Goal: Task Accomplishment & Management: Use online tool/utility

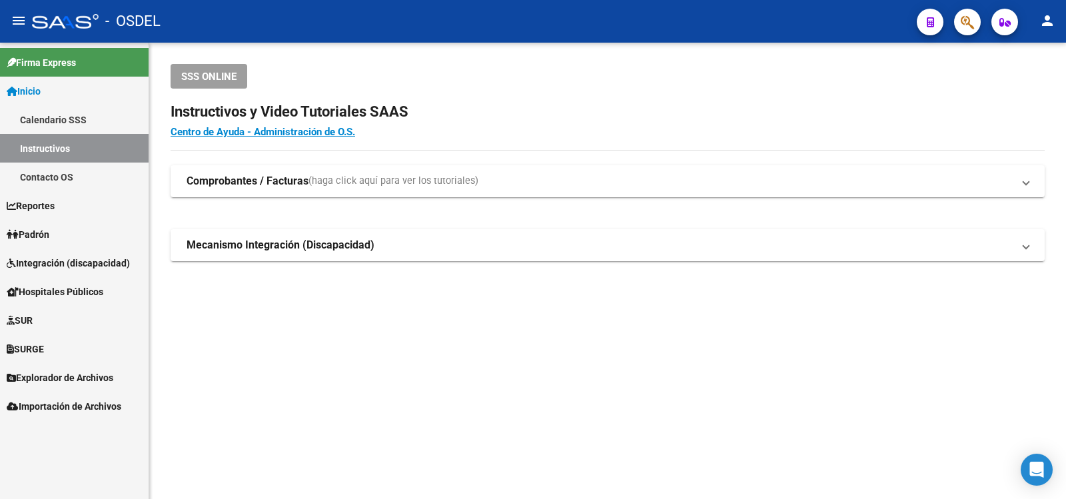
drag, startPoint x: 45, startPoint y: 231, endPoint x: 68, endPoint y: 234, distance: 23.6
click at [47, 231] on span "Padrón" at bounding box center [28, 234] width 43 height 15
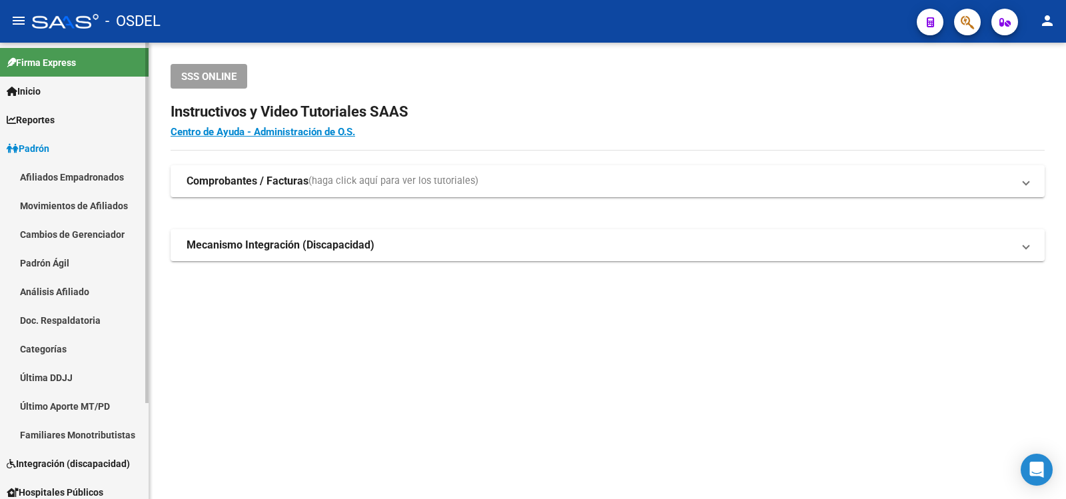
click at [69, 288] on link "Análisis Afiliado" at bounding box center [74, 291] width 149 height 29
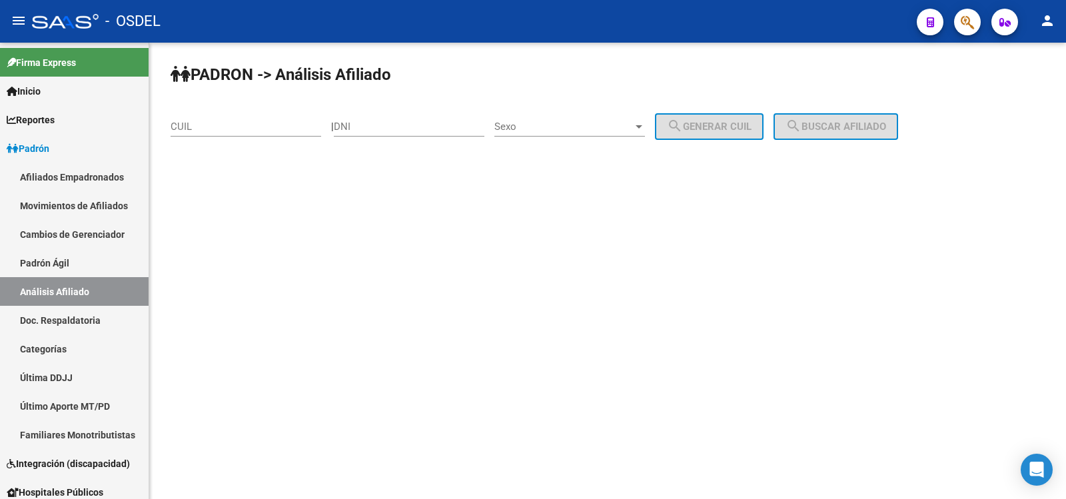
click at [372, 127] on input "DNI" at bounding box center [409, 127] width 151 height 12
type input "30365822"
click at [642, 125] on div at bounding box center [639, 126] width 7 height 3
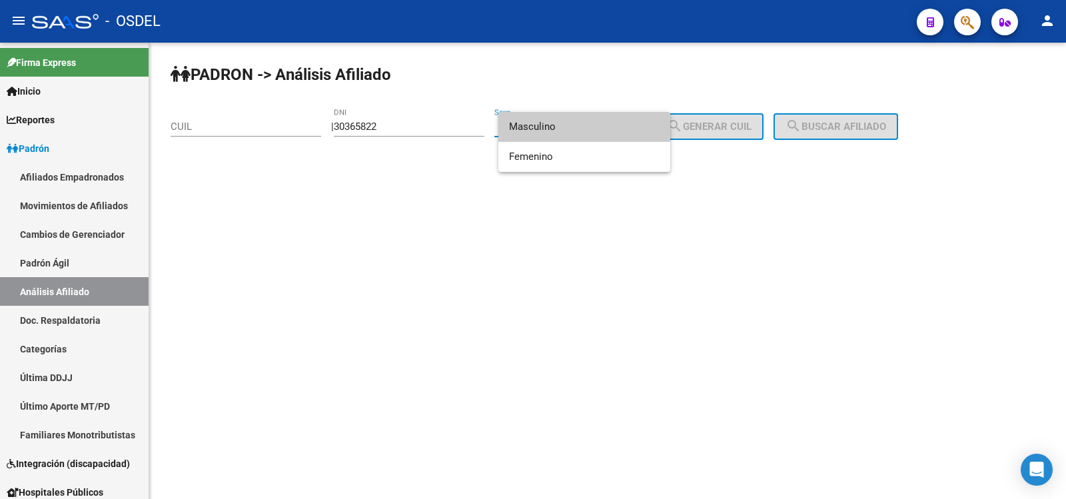
click at [530, 127] on span "Masculino" at bounding box center [584, 127] width 151 height 30
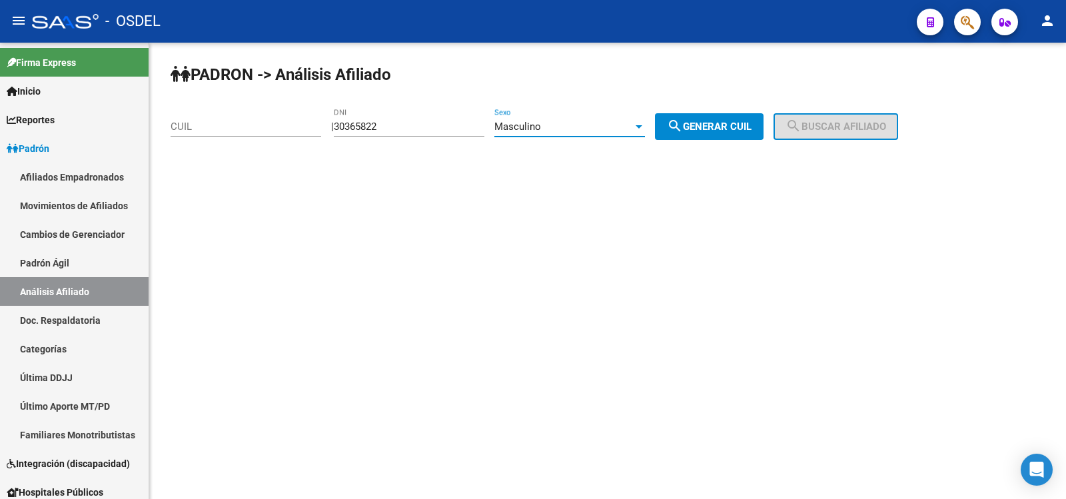
click at [738, 123] on span "search Generar CUIL" at bounding box center [709, 127] width 85 height 12
type input "20-30365822-0"
click at [852, 120] on button "search Buscar afiliado" at bounding box center [835, 126] width 125 height 27
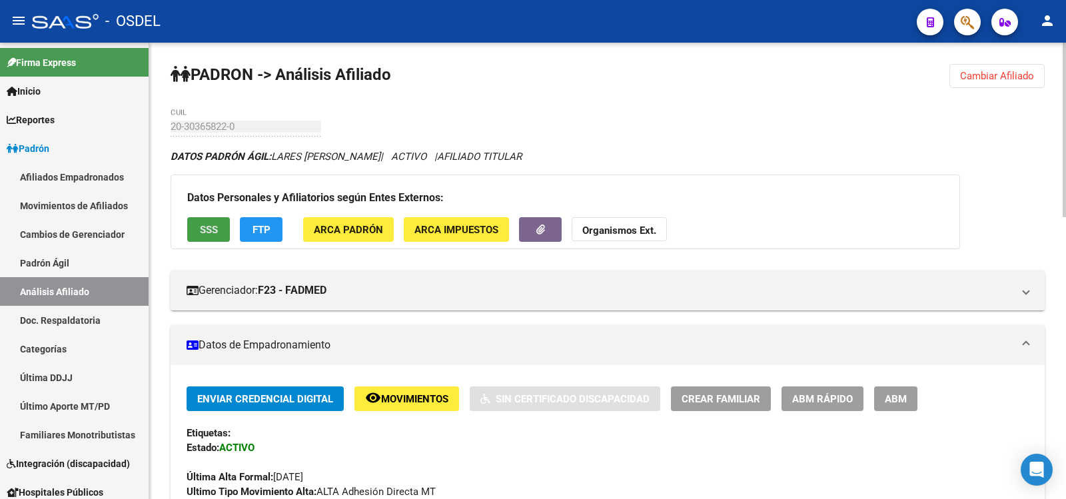
click at [213, 228] on span "SSS" at bounding box center [209, 230] width 18 height 12
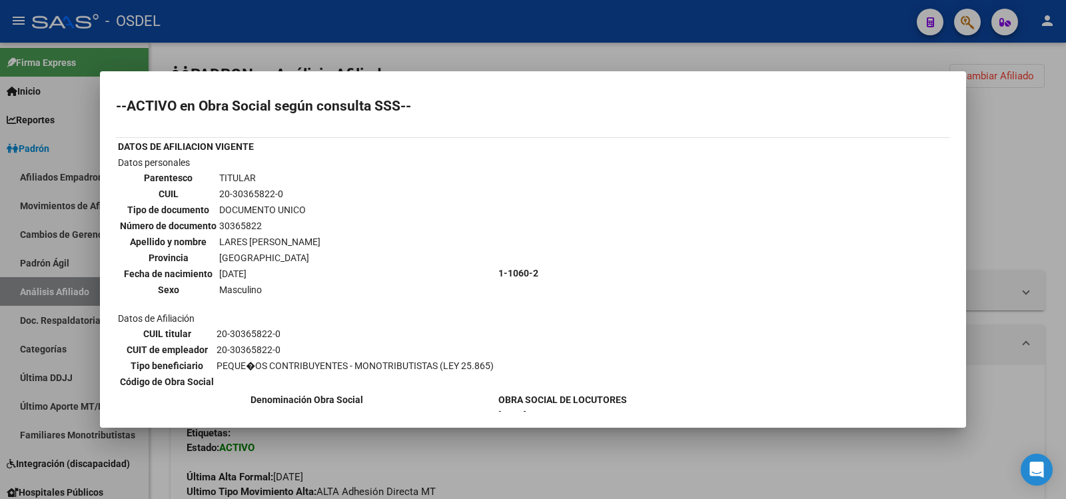
click at [628, 17] on div at bounding box center [533, 249] width 1066 height 499
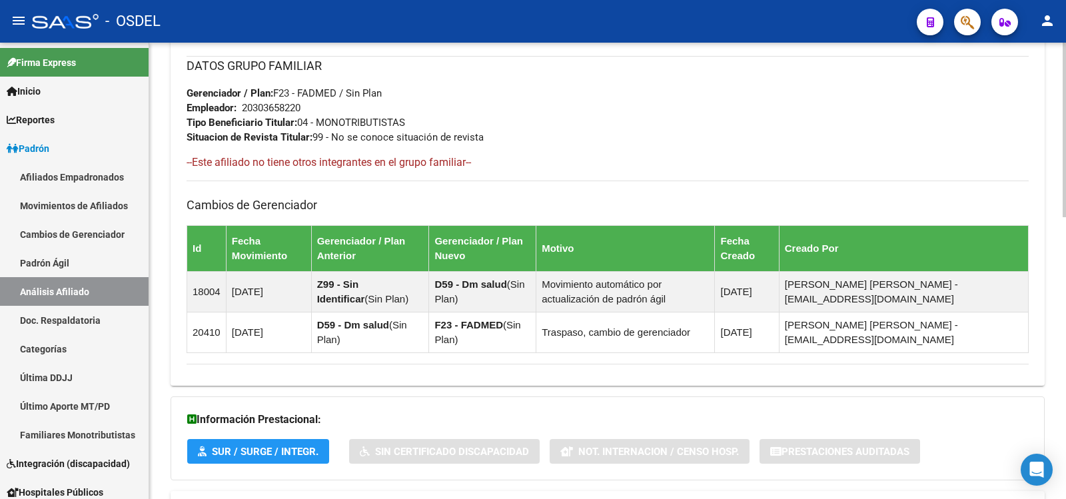
scroll to position [737, 0]
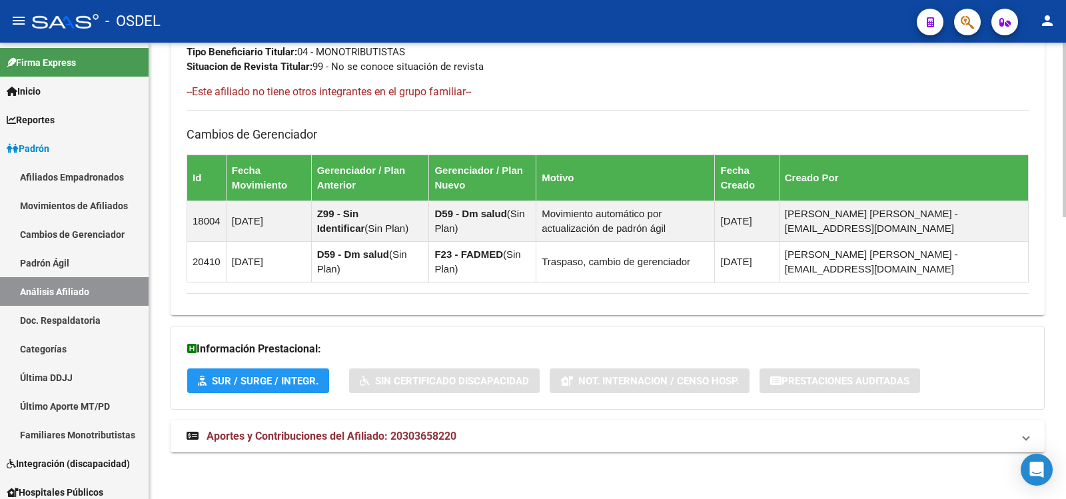
click at [318, 433] on span "Aportes y Contribuciones del Afiliado: 20303658220" at bounding box center [332, 436] width 250 height 13
click at [341, 442] on span "Aportes y Contribuciones del Afiliado: 20303658220" at bounding box center [332, 441] width 250 height 13
click at [370, 432] on span "Aportes y Contribuciones del Afiliado: 20303658220" at bounding box center [332, 436] width 250 height 13
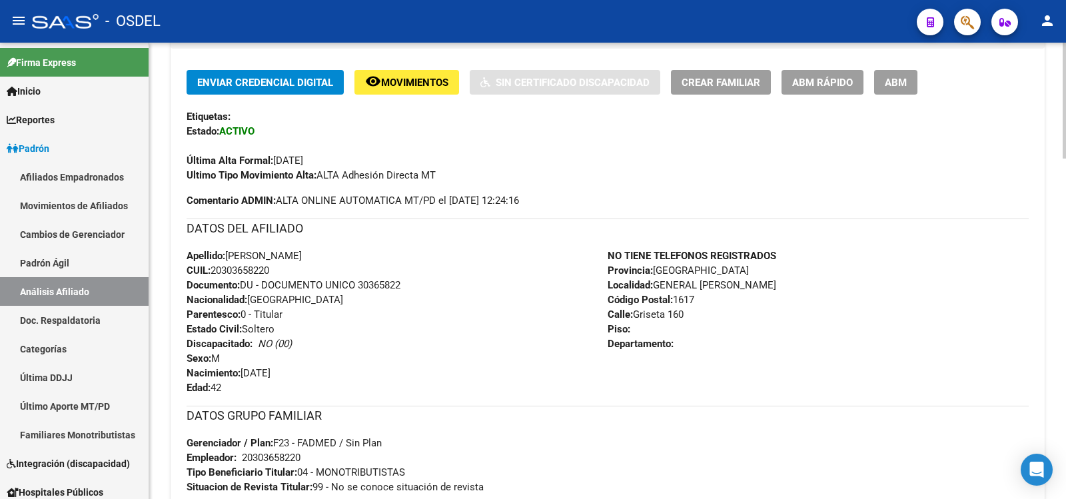
scroll to position [204, 0]
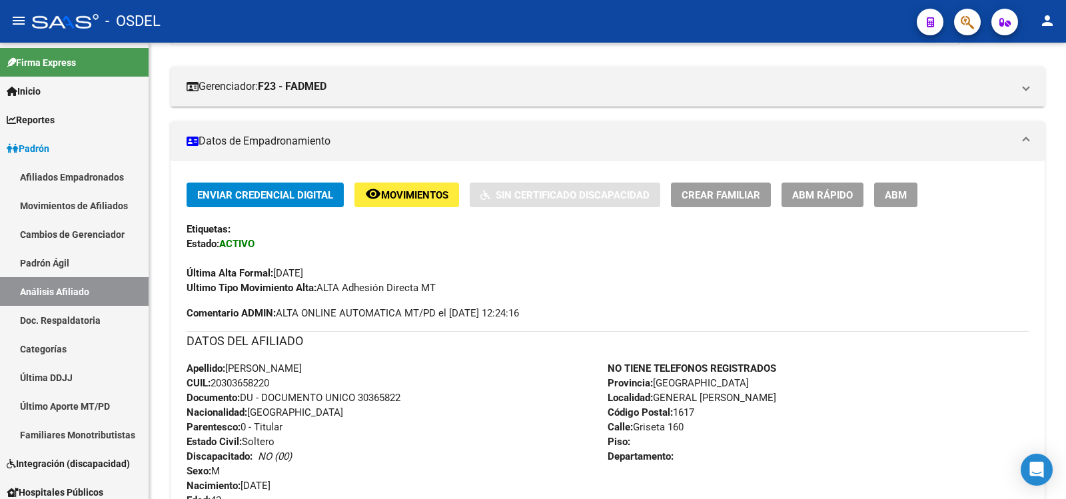
click at [638, 17] on div "- OSDEL" at bounding box center [469, 21] width 874 height 29
click at [608, 23] on div "- OSDEL" at bounding box center [469, 21] width 874 height 29
click at [1047, 17] on mat-icon "person" at bounding box center [1047, 21] width 16 height 16
click at [1031, 87] on button "exit_to_app Salir" at bounding box center [1019, 88] width 81 height 32
